Goal: Task Accomplishment & Management: Manage account settings

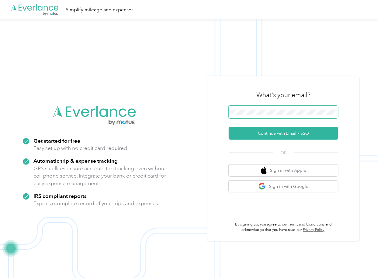
click at [247, 115] on span at bounding box center [283, 112] width 109 height 13
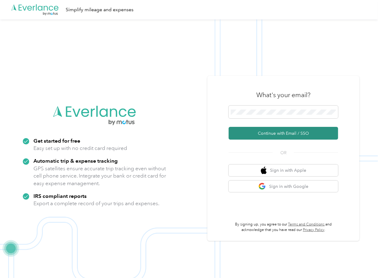
click at [244, 134] on button "Continue with Email / SSO" at bounding box center [283, 133] width 109 height 13
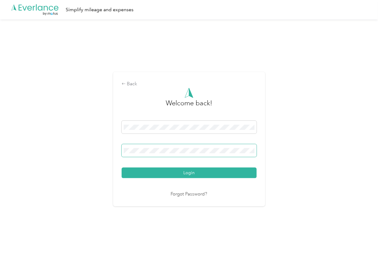
click at [151, 144] on div "Login" at bounding box center [189, 149] width 135 height 57
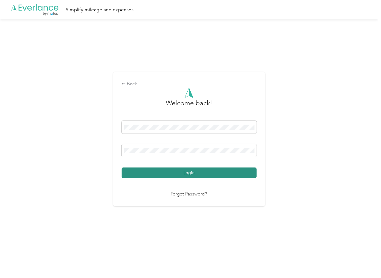
click at [145, 170] on button "Login" at bounding box center [189, 173] width 135 height 11
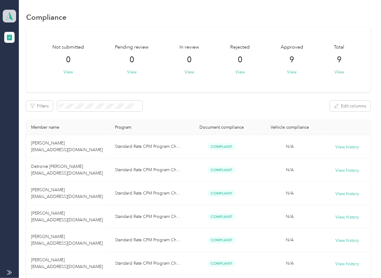
click at [10, 14] on polygon at bounding box center [10, 16] width 3 height 8
click at [20, 58] on div "Log out" at bounding box center [66, 63] width 119 height 11
